Goal: Task Accomplishment & Management: Manage account settings

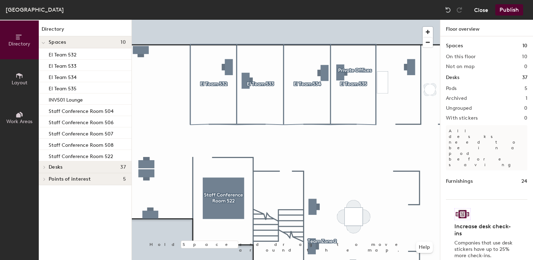
click at [481, 11] on button "Close" at bounding box center [481, 9] width 14 height 11
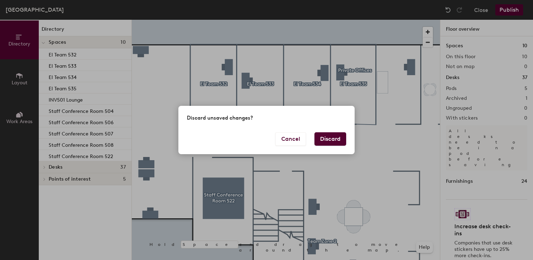
click at [327, 136] on button "Discard" at bounding box center [330, 138] width 32 height 13
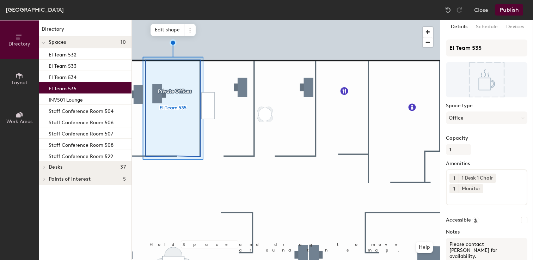
click at [234, 17] on div "[GEOGRAPHIC_DATA], 5th Floor Close Publish" at bounding box center [266, 10] width 533 height 20
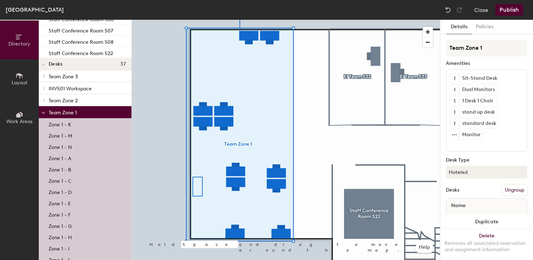
scroll to position [103, 0]
click at [60, 127] on p "Zone 1 - K" at bounding box center [60, 124] width 23 height 8
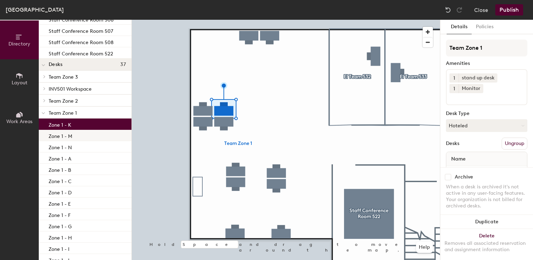
click at [61, 139] on div "Zone 1 - M" at bounding box center [85, 135] width 93 height 11
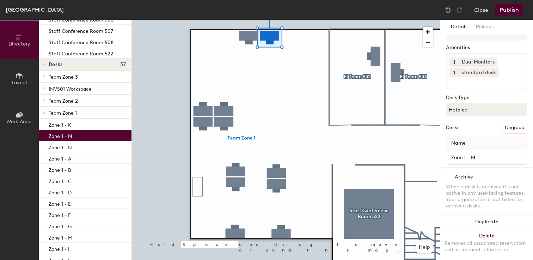
scroll to position [30, 0]
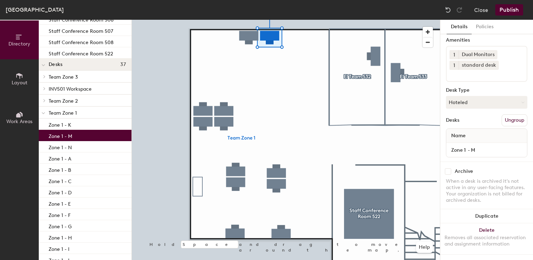
click at [448, 168] on input "checkbox" at bounding box center [448, 171] width 6 height 6
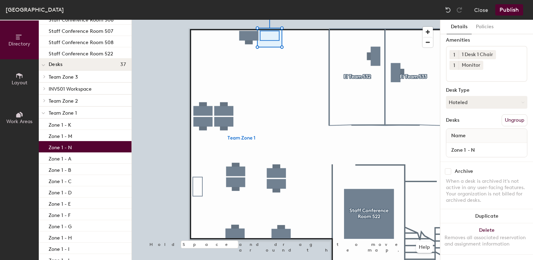
click at [74, 146] on div "Zone 1 - N" at bounding box center [85, 146] width 93 height 11
click at [449, 168] on input "checkbox" at bounding box center [448, 171] width 6 height 6
checkbox input "true"
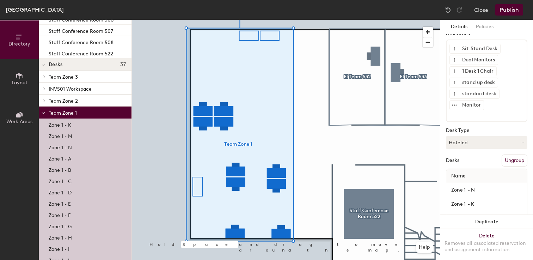
click at [76, 155] on div "Zone 1 - A" at bounding box center [85, 157] width 93 height 11
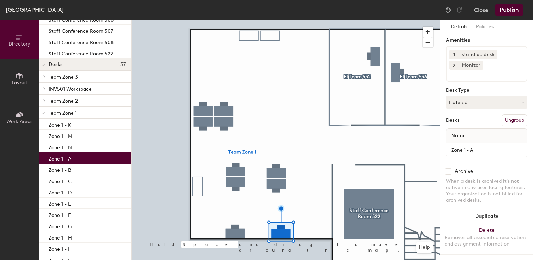
click at [448, 168] on input "checkbox" at bounding box center [448, 171] width 6 height 6
click at [70, 170] on p "Zone 1 - B" at bounding box center [60, 169] width 23 height 8
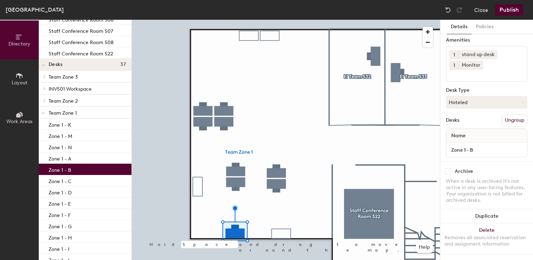
click at [450, 168] on input "checkbox" at bounding box center [448, 171] width 6 height 6
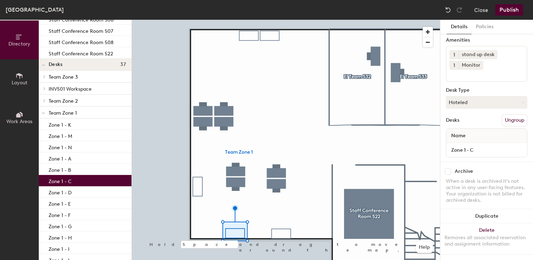
click at [75, 183] on div "Zone 1 - C" at bounding box center [85, 180] width 93 height 11
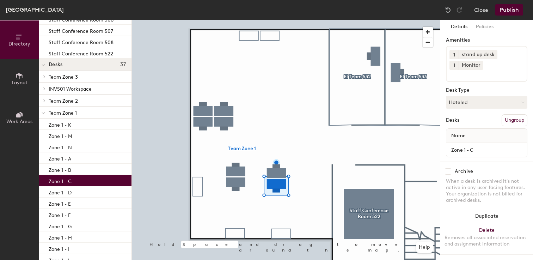
click at [448, 168] on input "checkbox" at bounding box center [448, 171] width 6 height 6
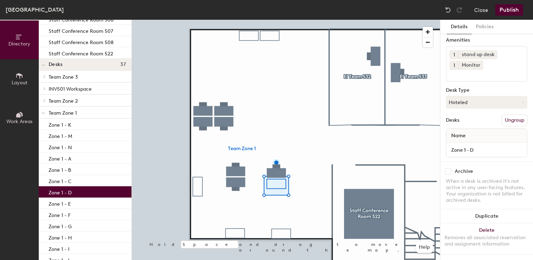
click at [89, 192] on div "Zone 1 - D" at bounding box center [85, 191] width 93 height 11
click at [446, 168] on input "checkbox" at bounding box center [448, 171] width 6 height 6
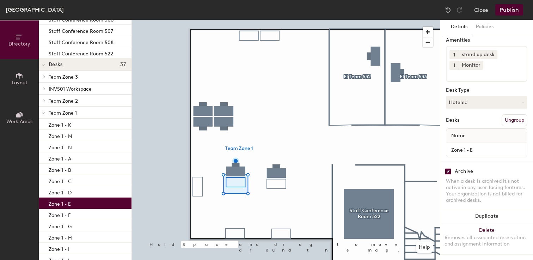
click at [69, 205] on p "Zone 1 - E" at bounding box center [60, 203] width 22 height 8
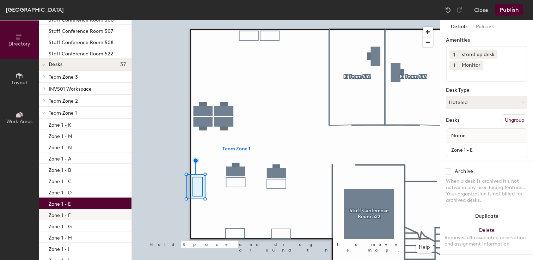
click at [66, 214] on p "Zone 1 - F" at bounding box center [60, 214] width 22 height 8
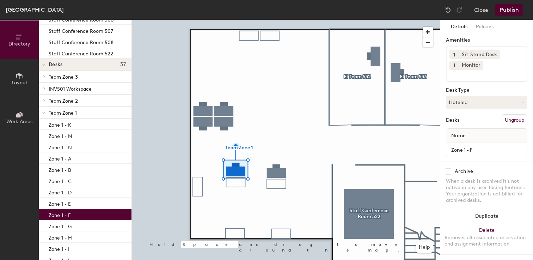
click at [448, 168] on input "checkbox" at bounding box center [448, 171] width 6 height 6
click at [84, 227] on div "Zone 1 - G" at bounding box center [85, 225] width 93 height 11
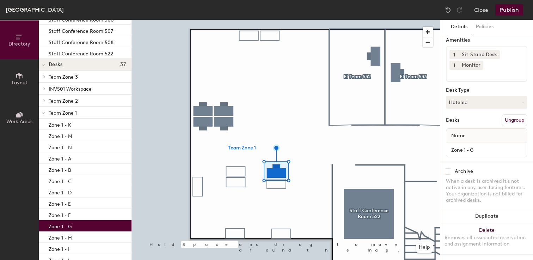
click at [446, 168] on input "checkbox" at bounding box center [448, 171] width 6 height 6
checkbox input "true"
click at [516, 9] on button "Publish" at bounding box center [509, 9] width 28 height 11
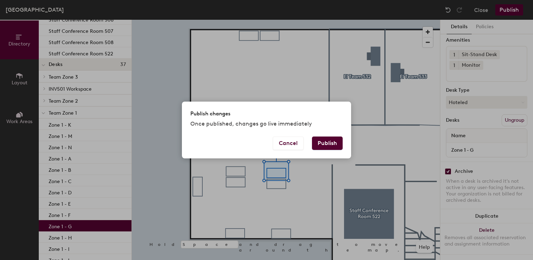
click at [325, 140] on button "Publish" at bounding box center [327, 142] width 31 height 13
